Goal: Task Accomplishment & Management: Complete application form

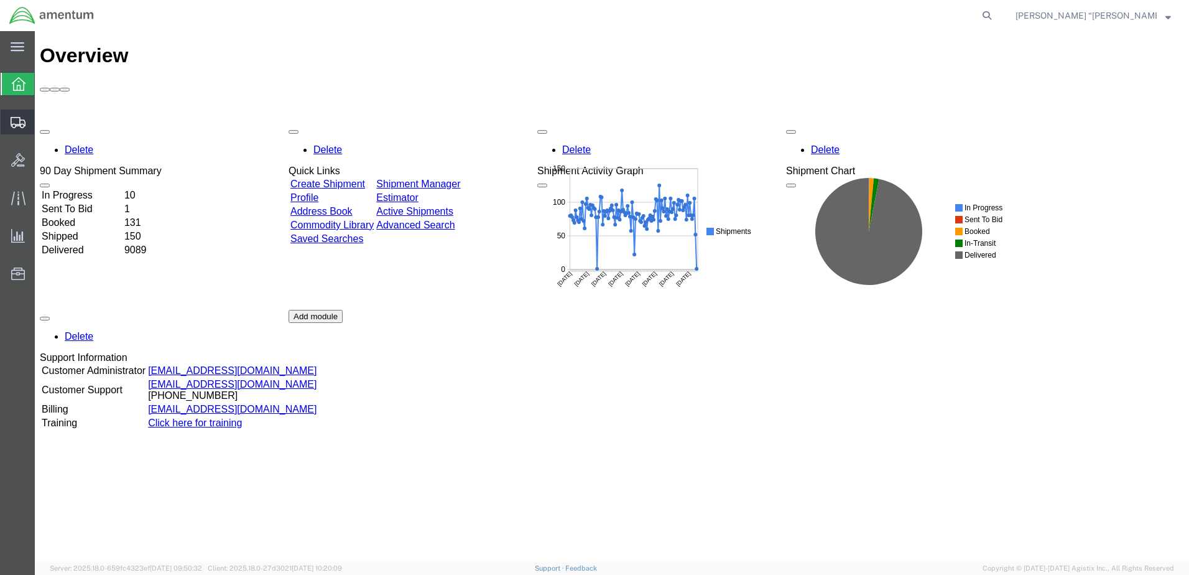
click at [0, 0] on span "Create Shipment" at bounding box center [0, 0] width 0 height 0
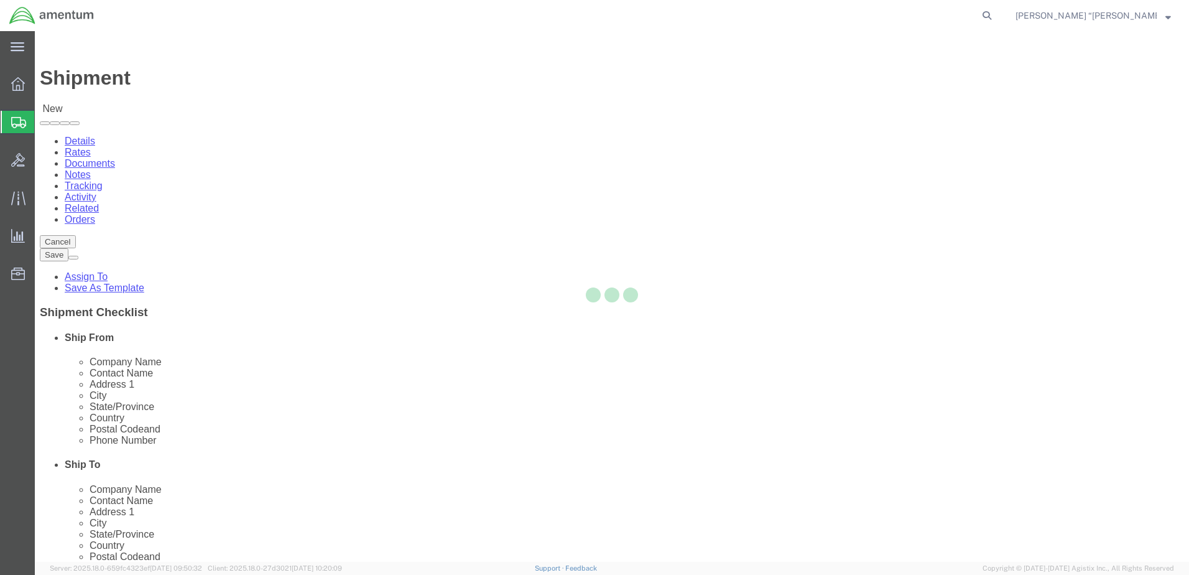
select select
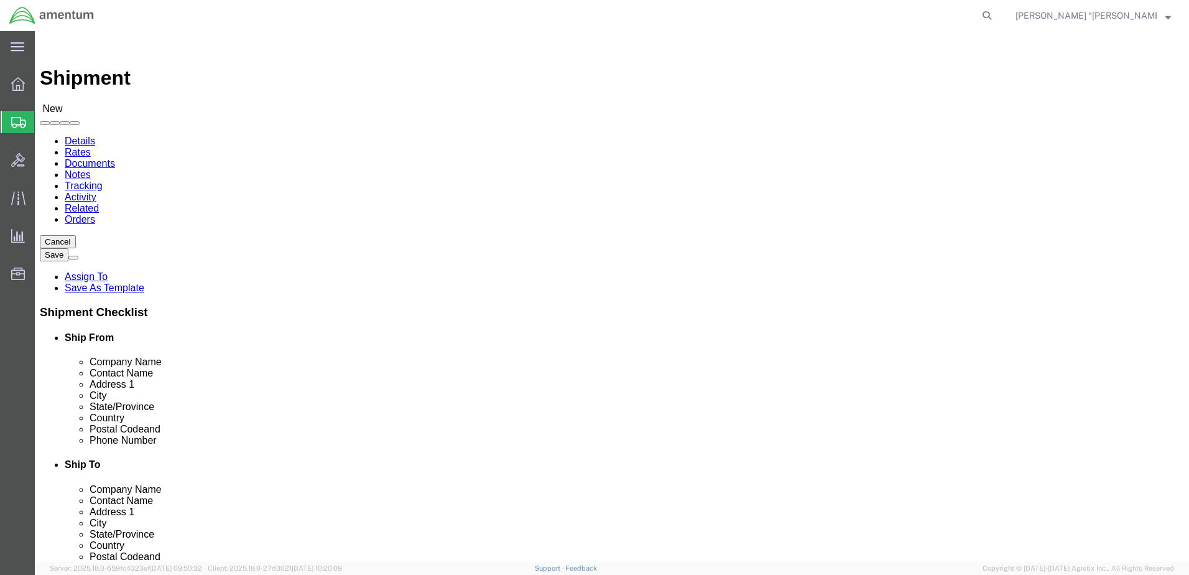
type input "GFL"
select select "49920"
select select "MT"
click input "text"
type input "PINNACAL"
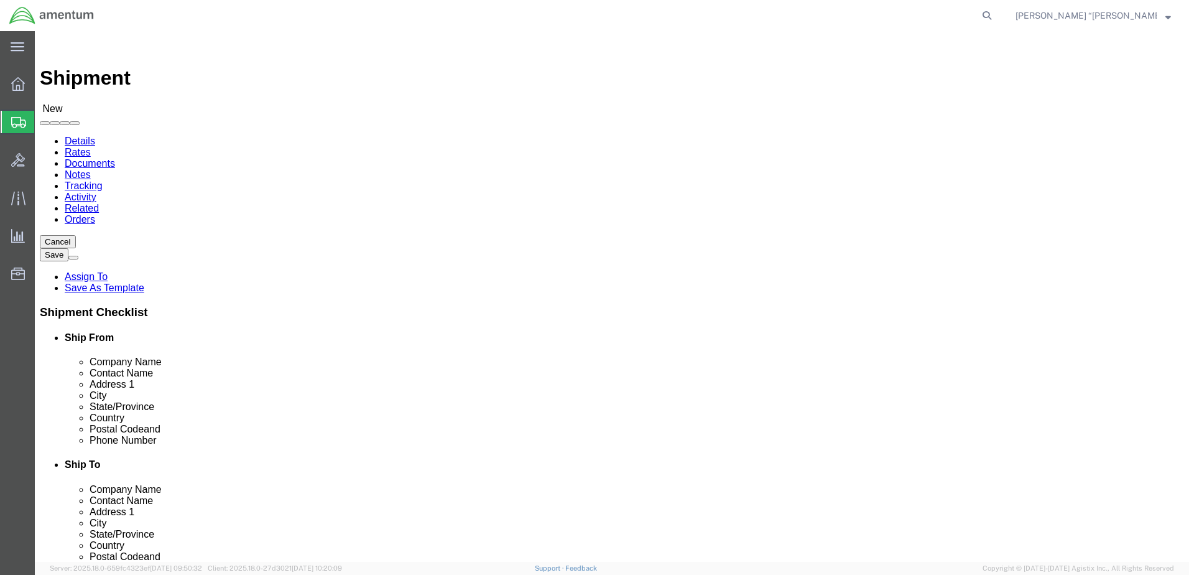
click p "- PinnaCal - ([PERSON_NAME]) [STREET_ADDRESS][PERSON_NAME] , 9:00 AM - 4:00 AM"
select select "MT"
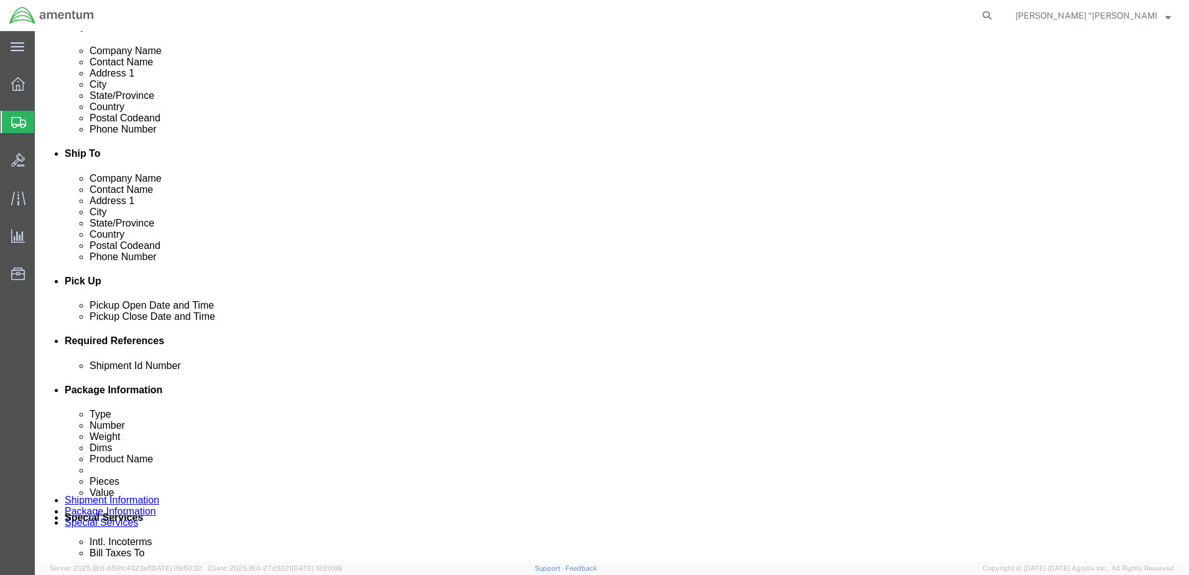
scroll to position [373, 0]
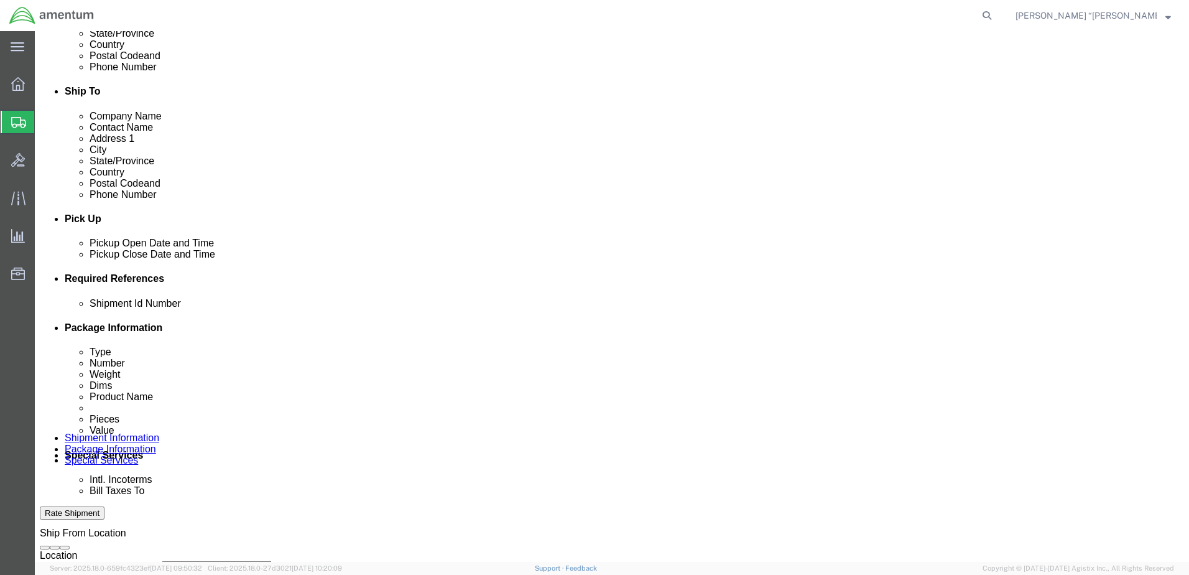
type input "PinnaCal"
click button "Add reference"
click input "text"
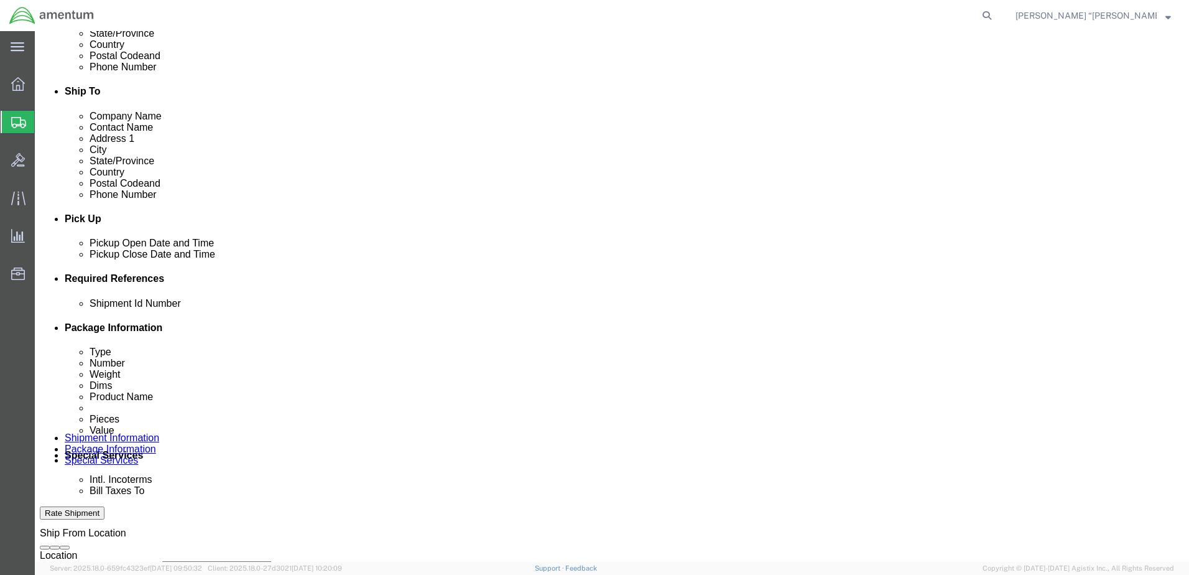
type input "CALIBRATION"
click select "Select Account Type Activity ID Airline Appointment Number ASN Batch Request # …"
select select "CUSTREF"
click select "Select Account Type Activity ID Airline Appointment Number ASN Batch Request # …"
click input "text"
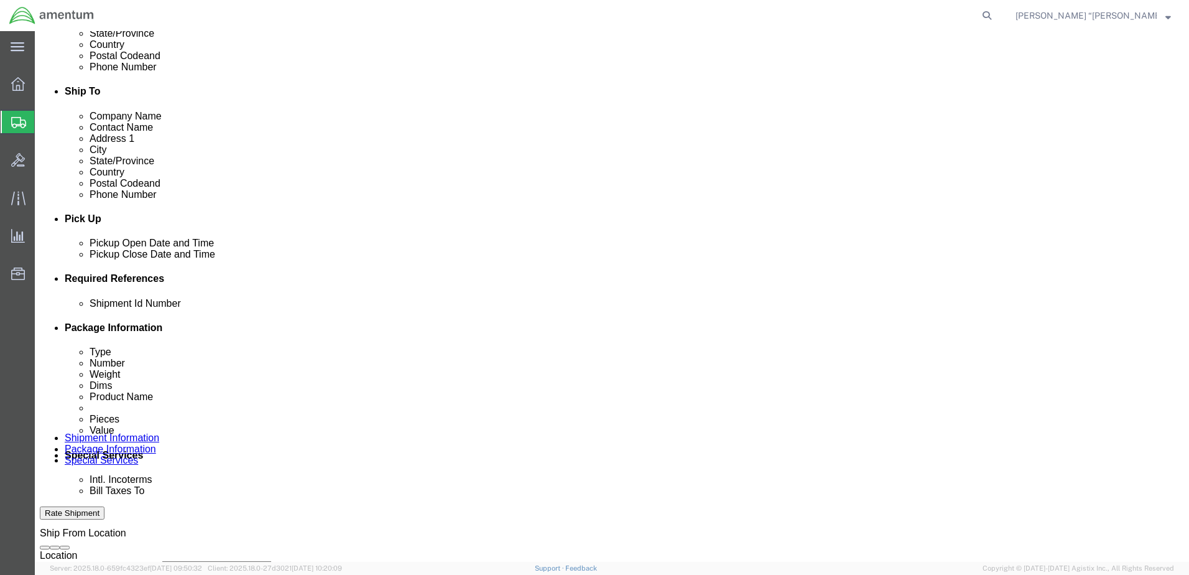
type input "CALIBRATION"
click select "Select Account Type Activity ID Airline Appointment Number ASN Batch Request # …"
select select "DEPT"
click select "Select Account Type Activity ID Airline Appointment Number ASN Batch Request # …"
click input "text"
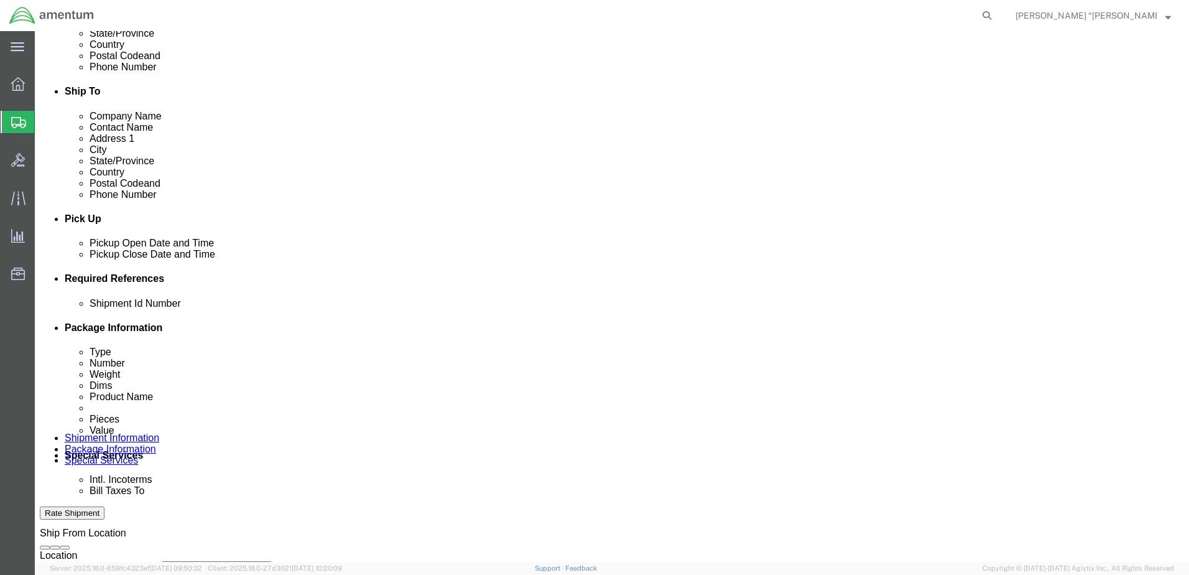
scroll to position [435, 0]
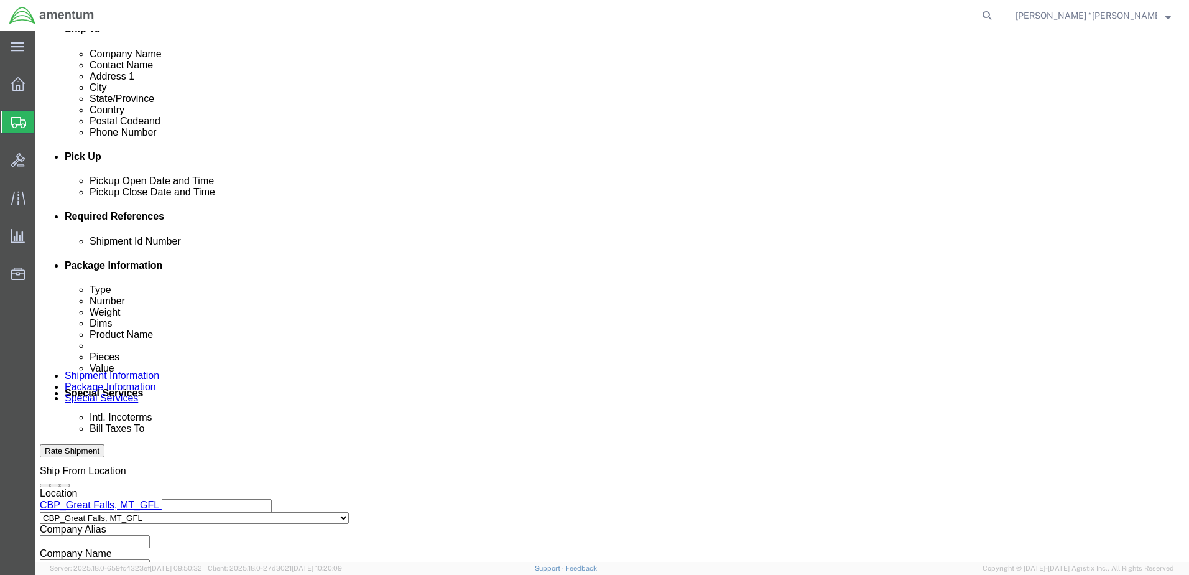
type input "CBP"
click select "Select Account Type Activity ID Airline Appointment Number ASN Batch Request # …"
select select "PROJNUM"
click select "Select Account Type Activity ID Airline Appointment Number ASN Batch Request # …"
click input "text"
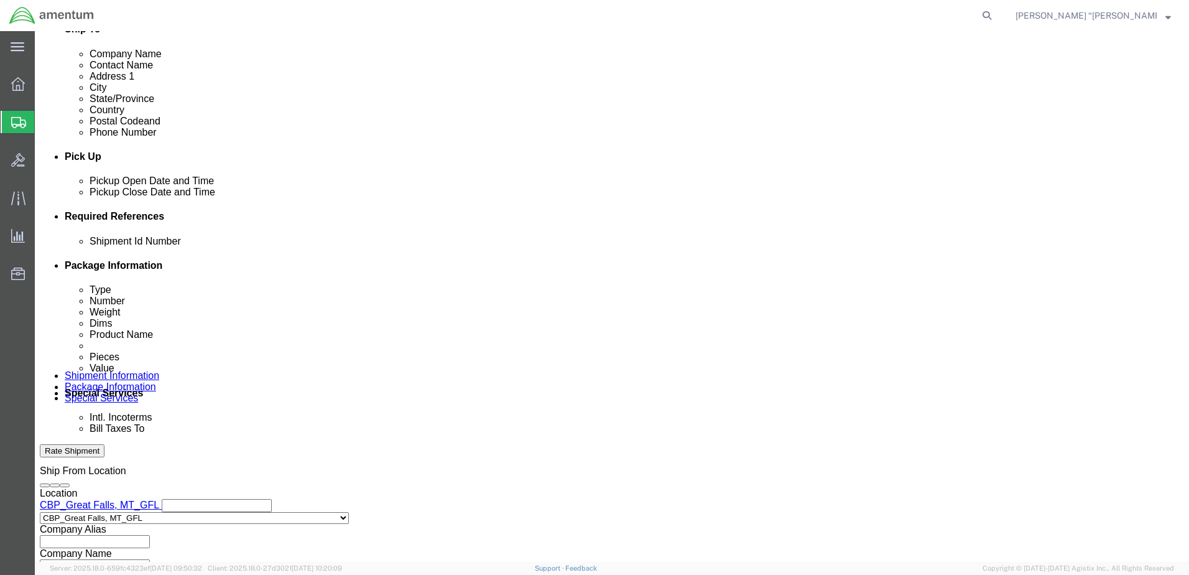
click input "6118.03.03.2219.000.GFN.0000"
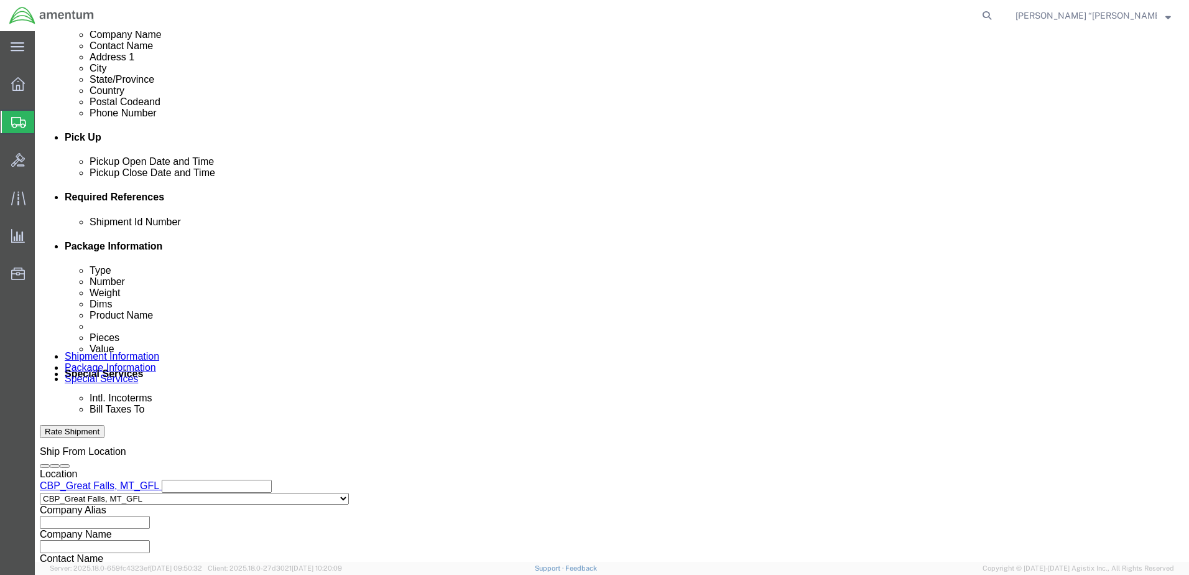
scroll to position [561, 0]
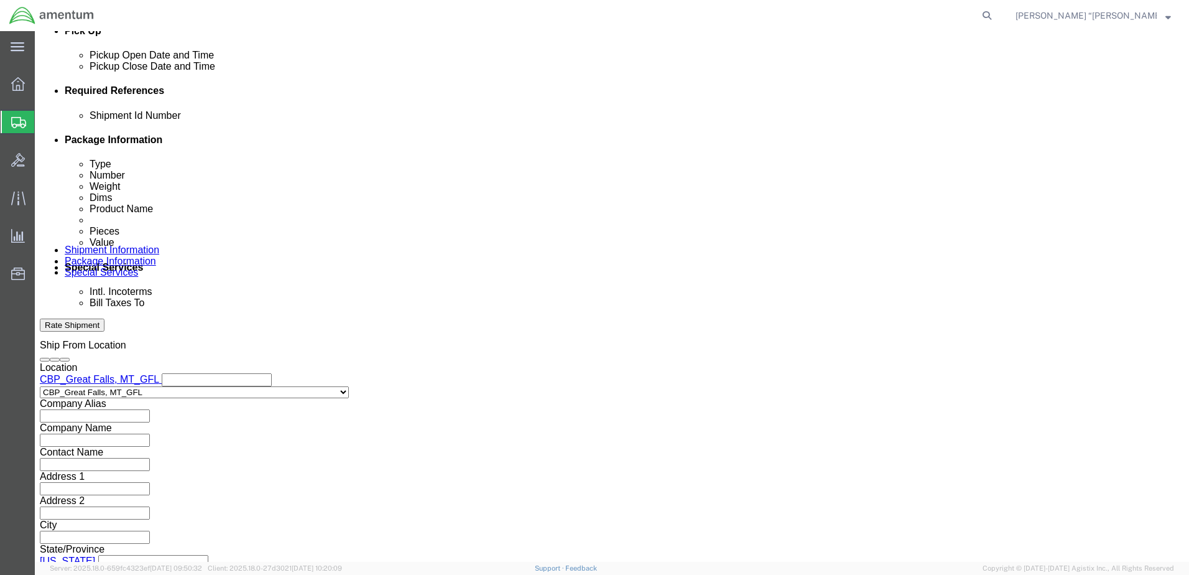
type input "6118.03.03.2219.000.GFL.0000"
click button "Continue"
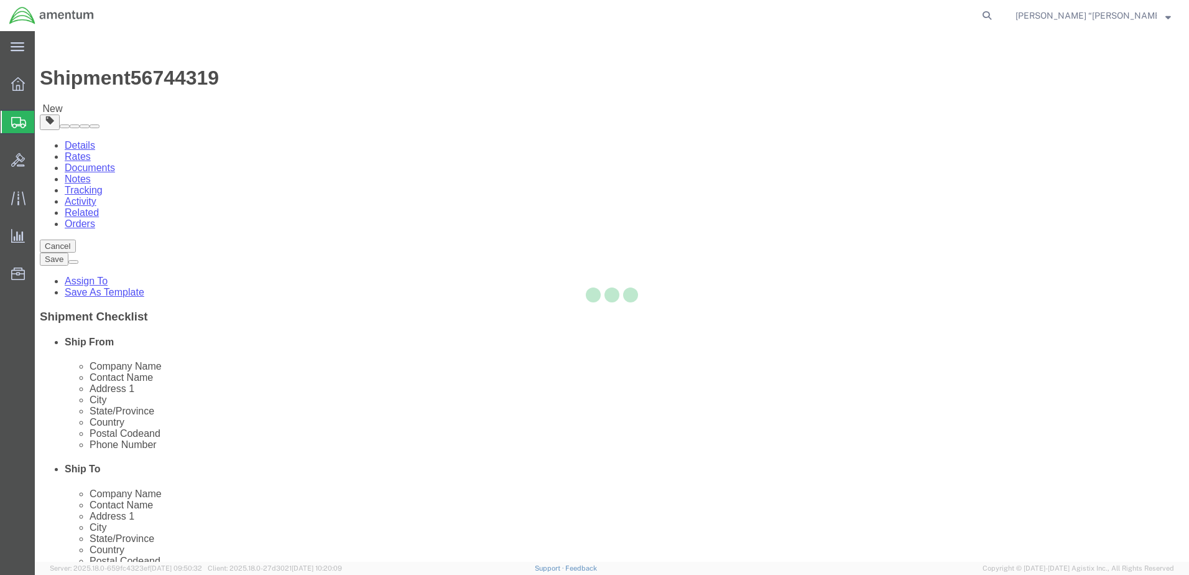
select select "CBOX"
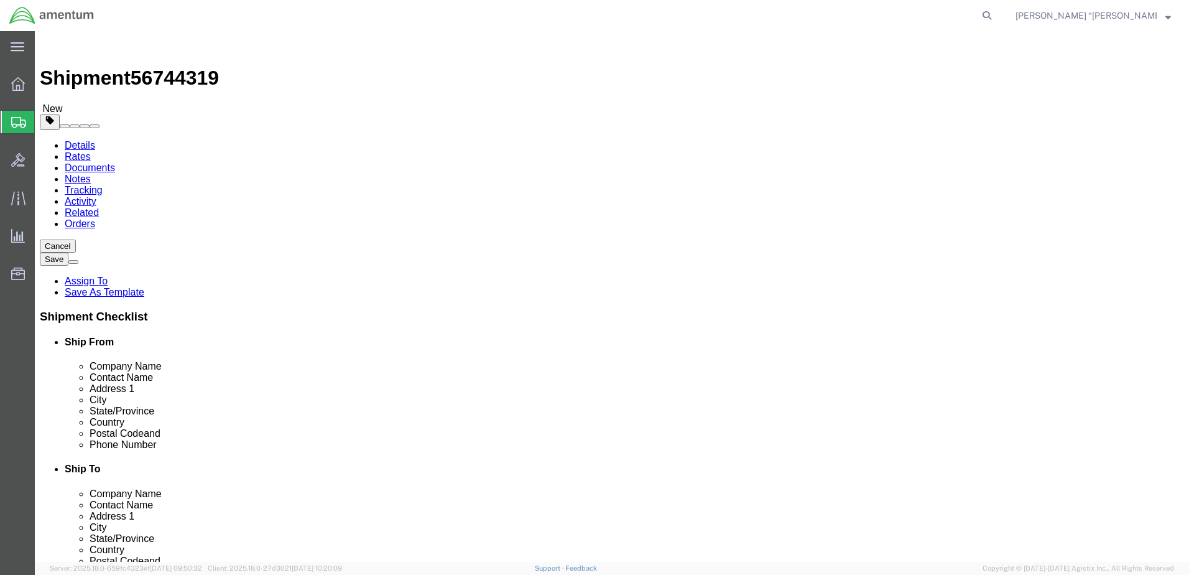
click div "Package Content # 1 x Package Type Select BCK Boxes Bale(s) Basket(s) Bolt(s) B…"
click input "text"
click link "Add Content"
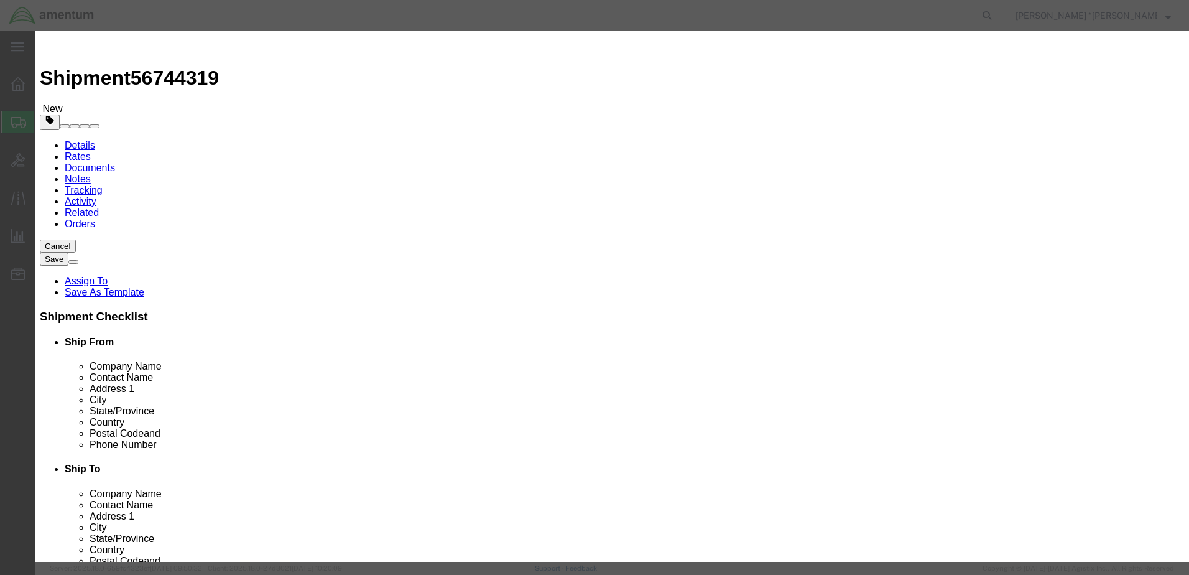
click input "text"
type input "CALIBRATION ITEMS"
click input "0"
type input "4"
click input "text"
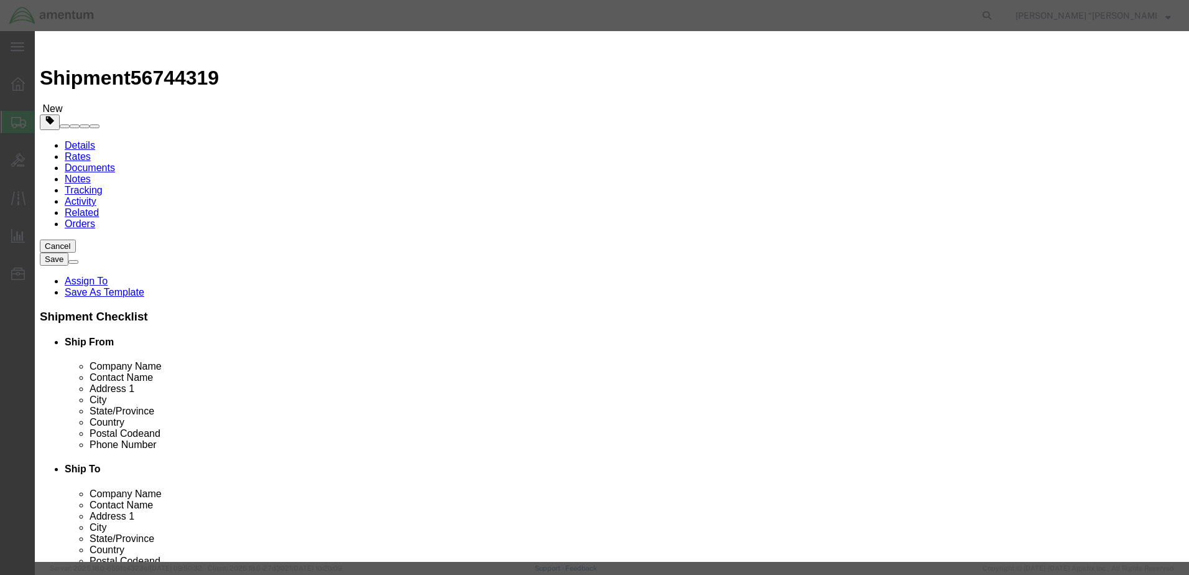
type input "2000"
select select "USD"
click input "checkbox"
checkbox input "true"
drag, startPoint x: 825, startPoint y: 430, endPoint x: 826, endPoint y: 437, distance: 7.0
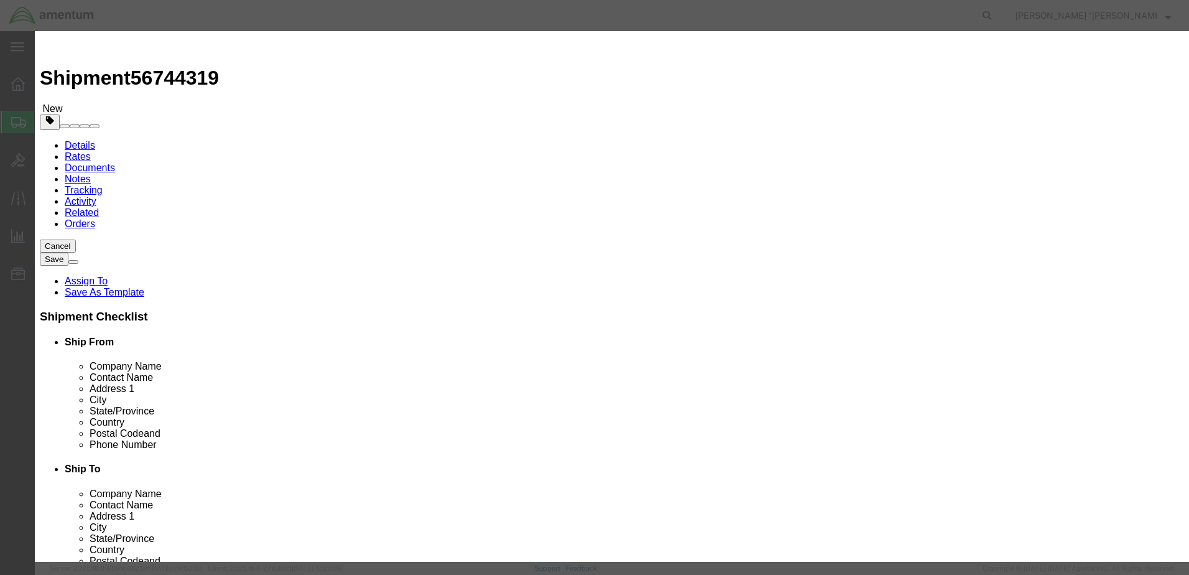
click button "Save & Close"
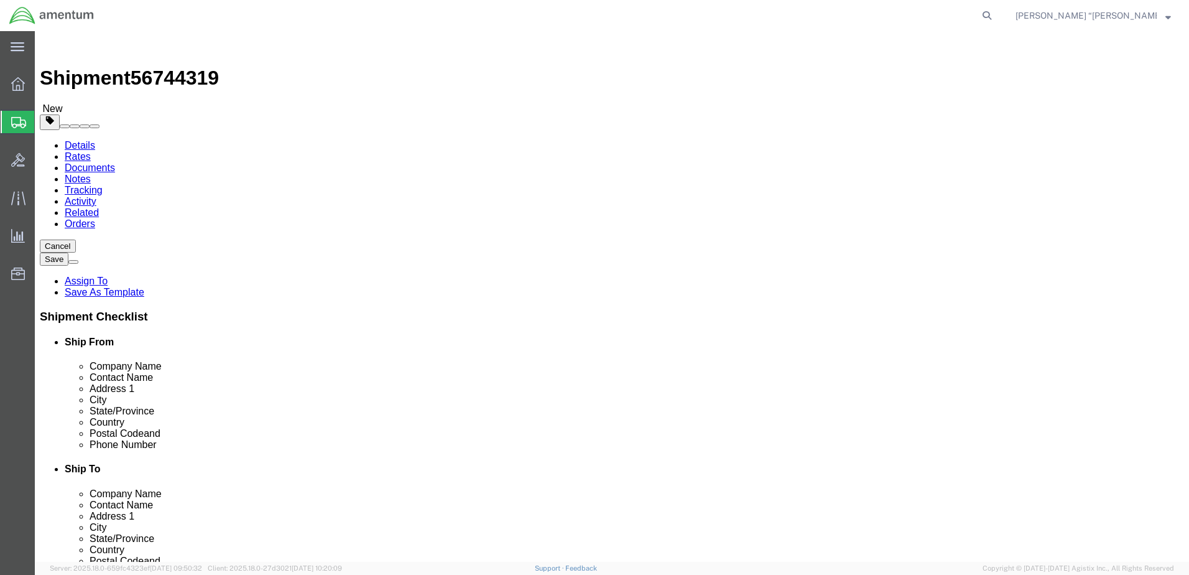
click icon
click input "text"
type input "2000"
click icon
click div "Package Content # 1 x Package Type Select BCK Boxes Bale(s) Basket(s) Bolt(s) B…"
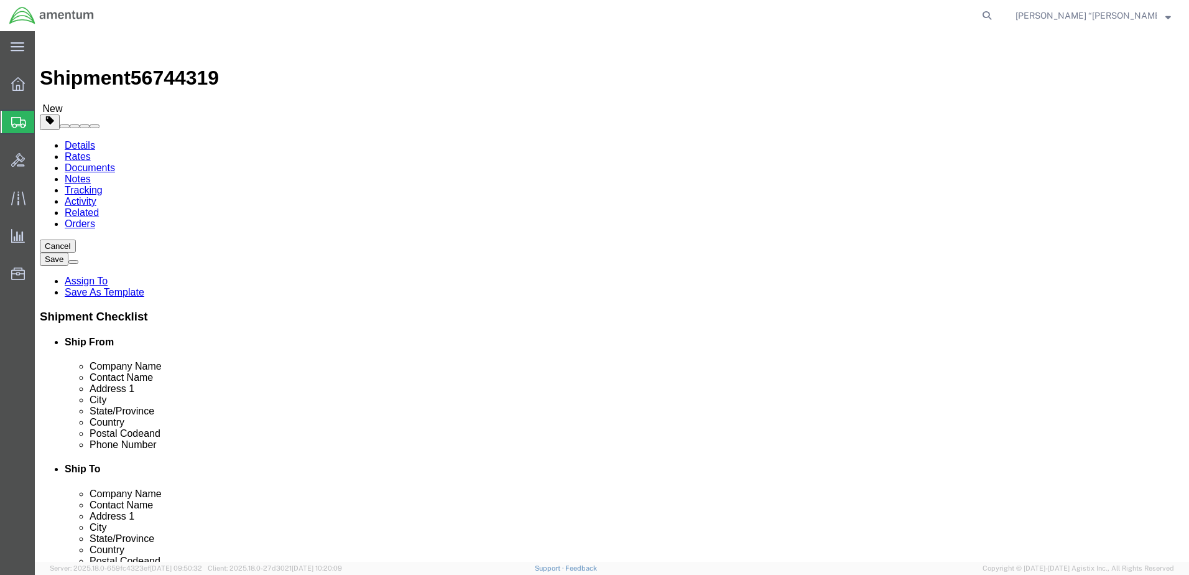
click input "text"
click div "Shipment Information Package Information Special Services"
click div "Package Content # 1 x Package Type Select BCK Boxes Bale(s) Basket(s) Bolt(s) B…"
click input "0.00"
type input "14.00"
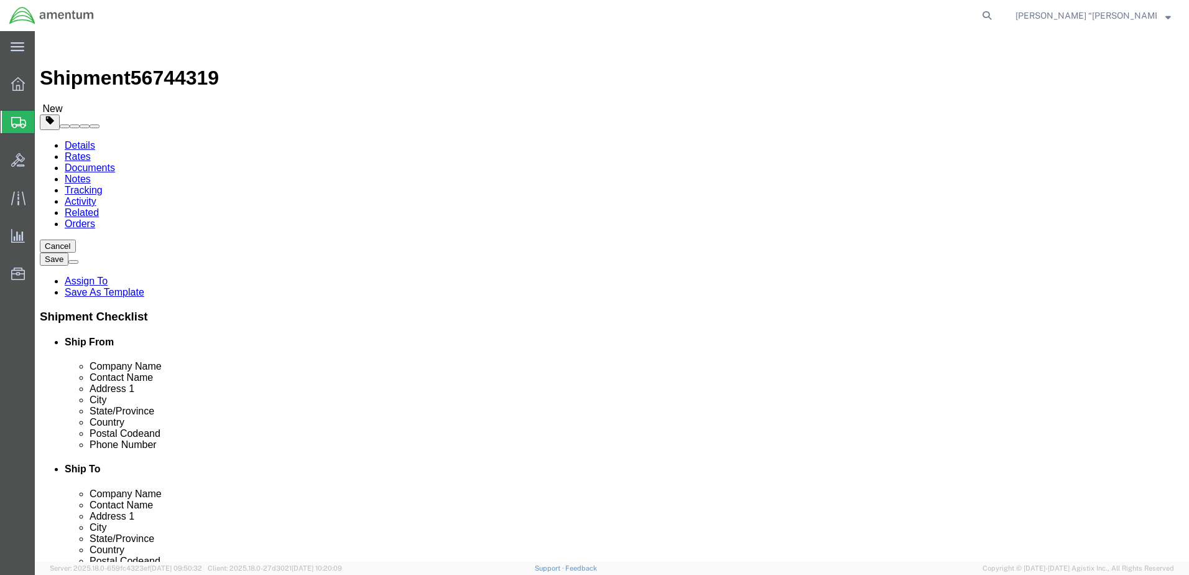
click div "Package Content # 1 x Package Type Select BCK Boxes Bale(s) Basket(s) Bolt(s) B…"
click div
click input "text"
type input "22"
type input "16"
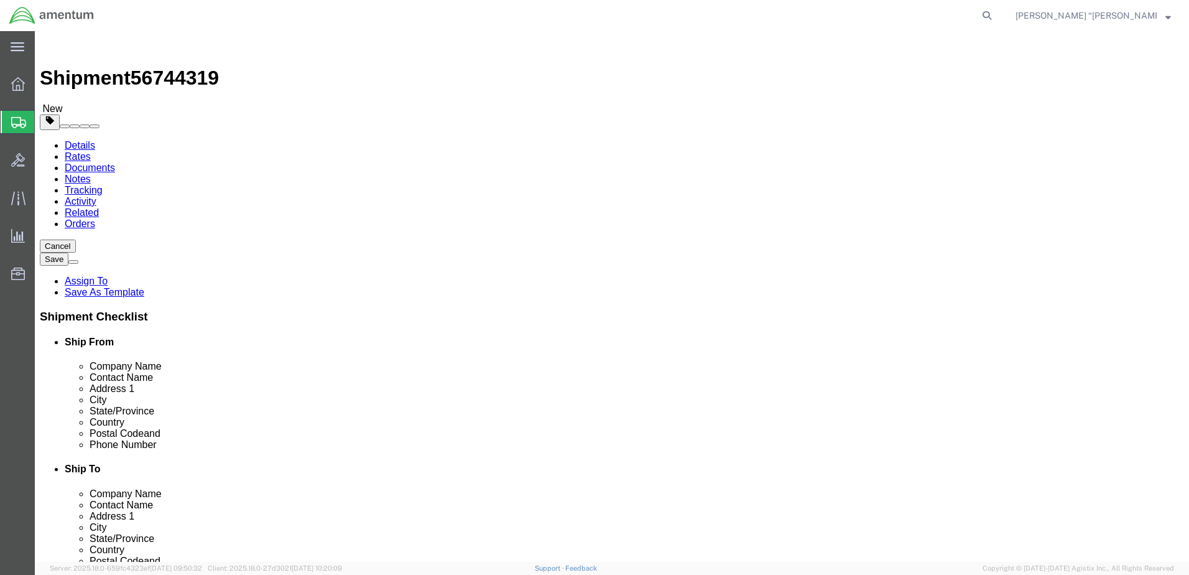
click input "text"
type input "8"
click button "Rate Shipment"
